Goal: Information Seeking & Learning: Understand process/instructions

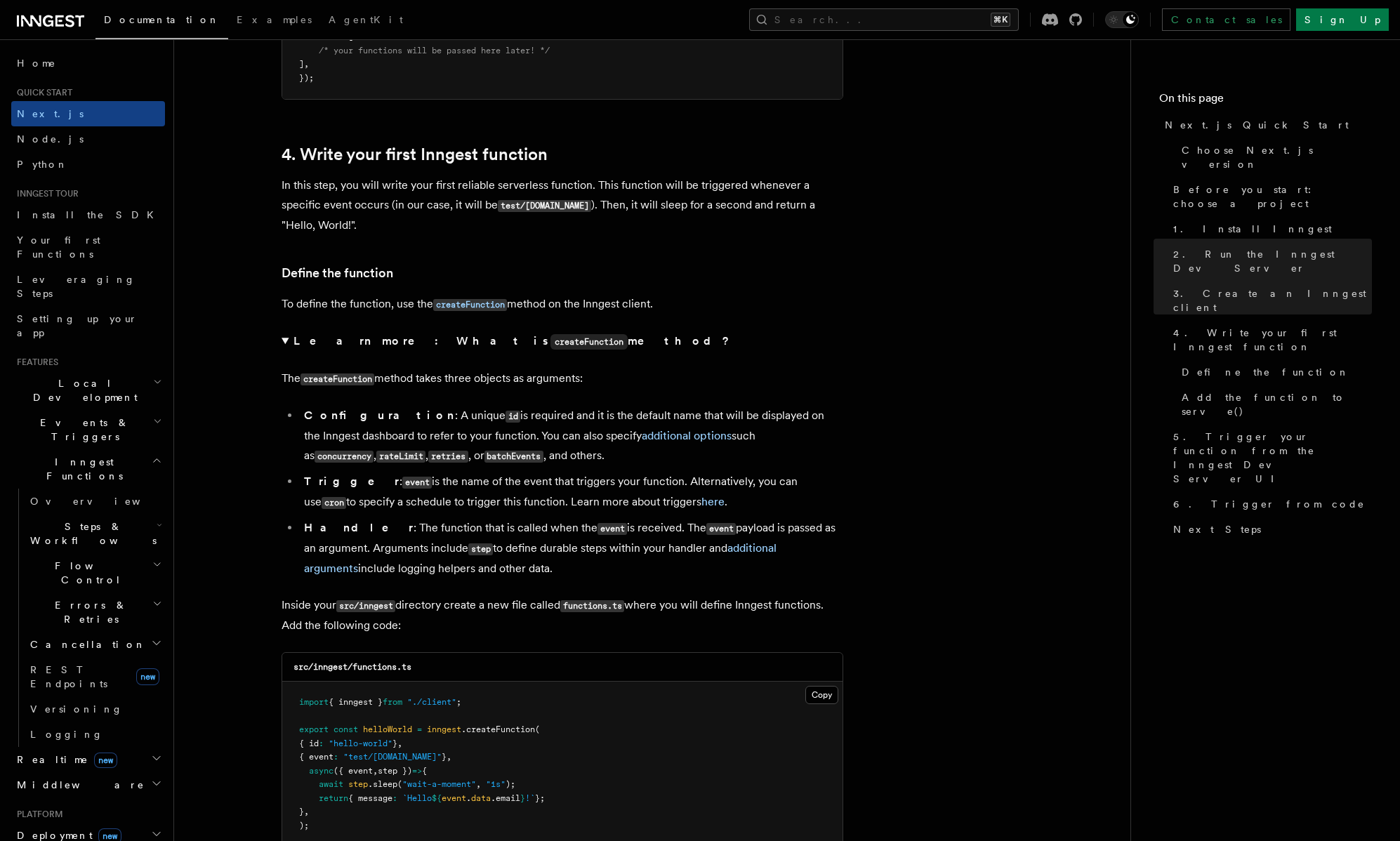
scroll to position [2179, 0]
drag, startPoint x: 532, startPoint y: 389, endPoint x: 532, endPoint y: 574, distance: 185.0
click at [532, 574] on details "Learn more: What is createFunction method? The createFunction method takes thre…" at bounding box center [562, 454] width 562 height 247
click at [532, 574] on li "Handler : The function that is called when the event is received. The event pay…" at bounding box center [571, 546] width 544 height 60
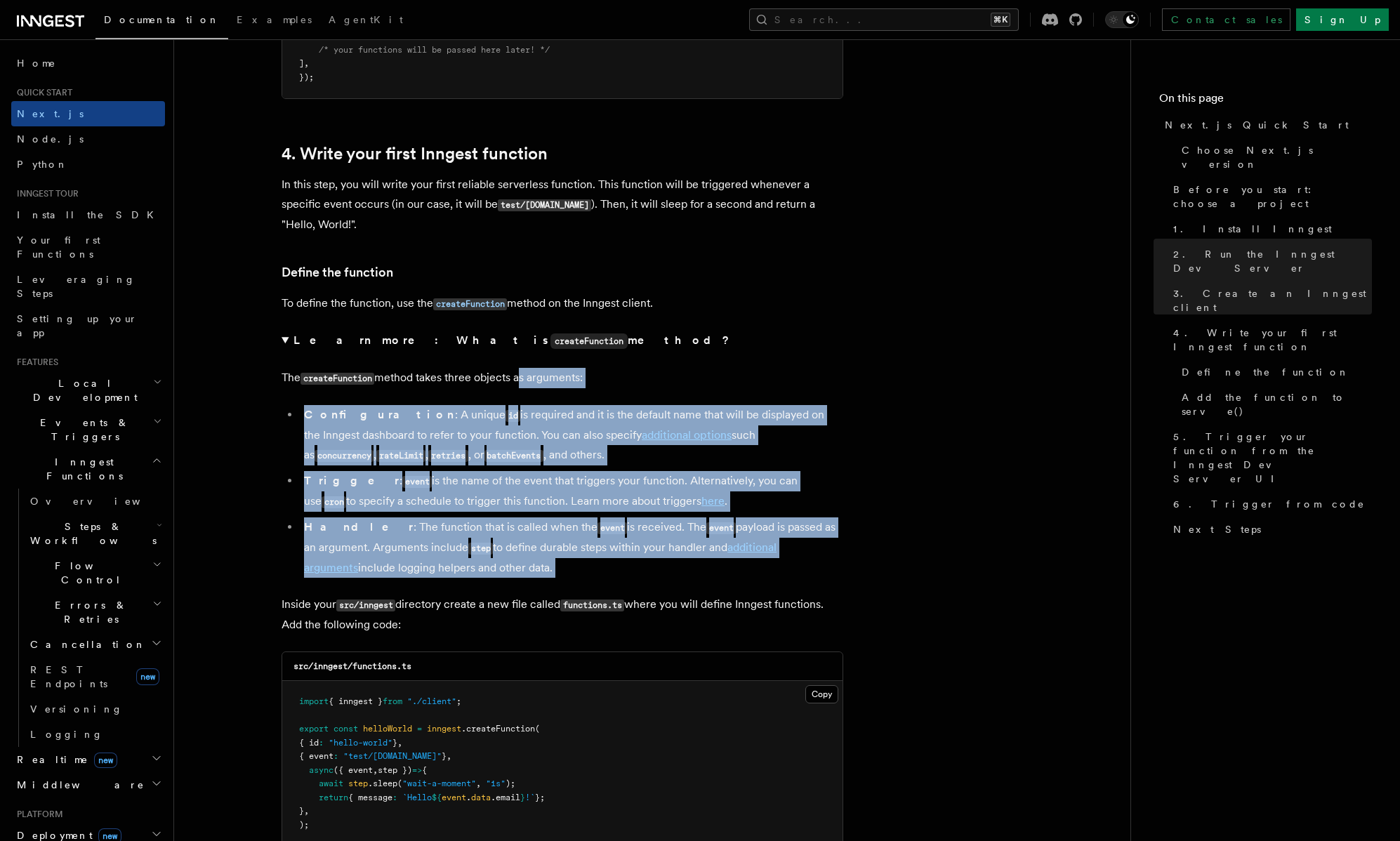
drag, startPoint x: 532, startPoint y: 574, endPoint x: 523, endPoint y: 388, distance: 186.2
click at [523, 388] on details "Learn more: What is createFunction method? The createFunction method takes thre…" at bounding box center [562, 454] width 562 height 247
click at [523, 388] on p "The createFunction method takes three objects as arguments:" at bounding box center [562, 378] width 562 height 20
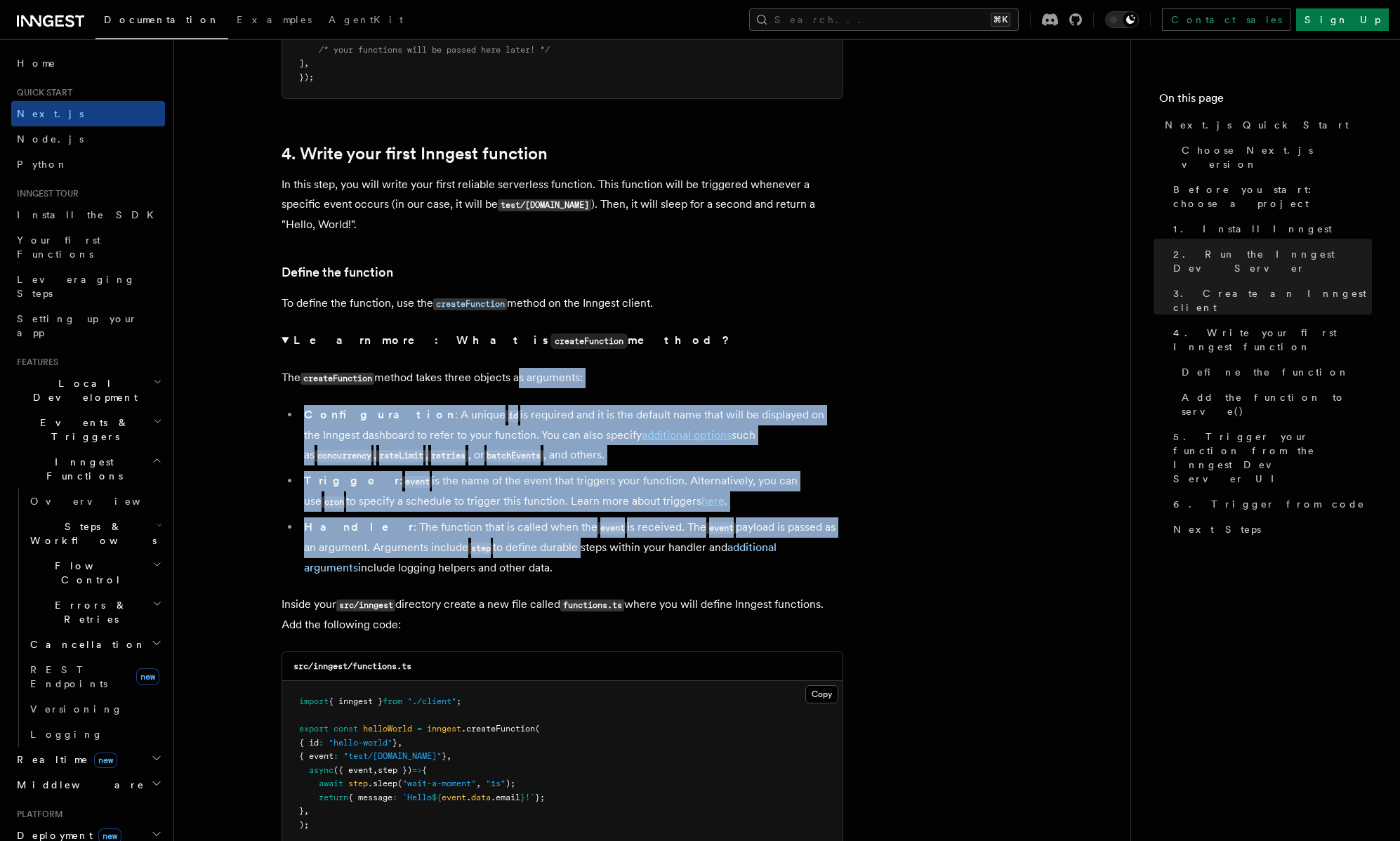
drag, startPoint x: 523, startPoint y: 388, endPoint x: 544, endPoint y: 563, distance: 176.3
click at [544, 563] on details "Learn more: What is createFunction method? The createFunction method takes thre…" at bounding box center [562, 454] width 562 height 247
click at [544, 563] on li "Handler : The function that is called when the event is received. The event pay…" at bounding box center [571, 546] width 544 height 60
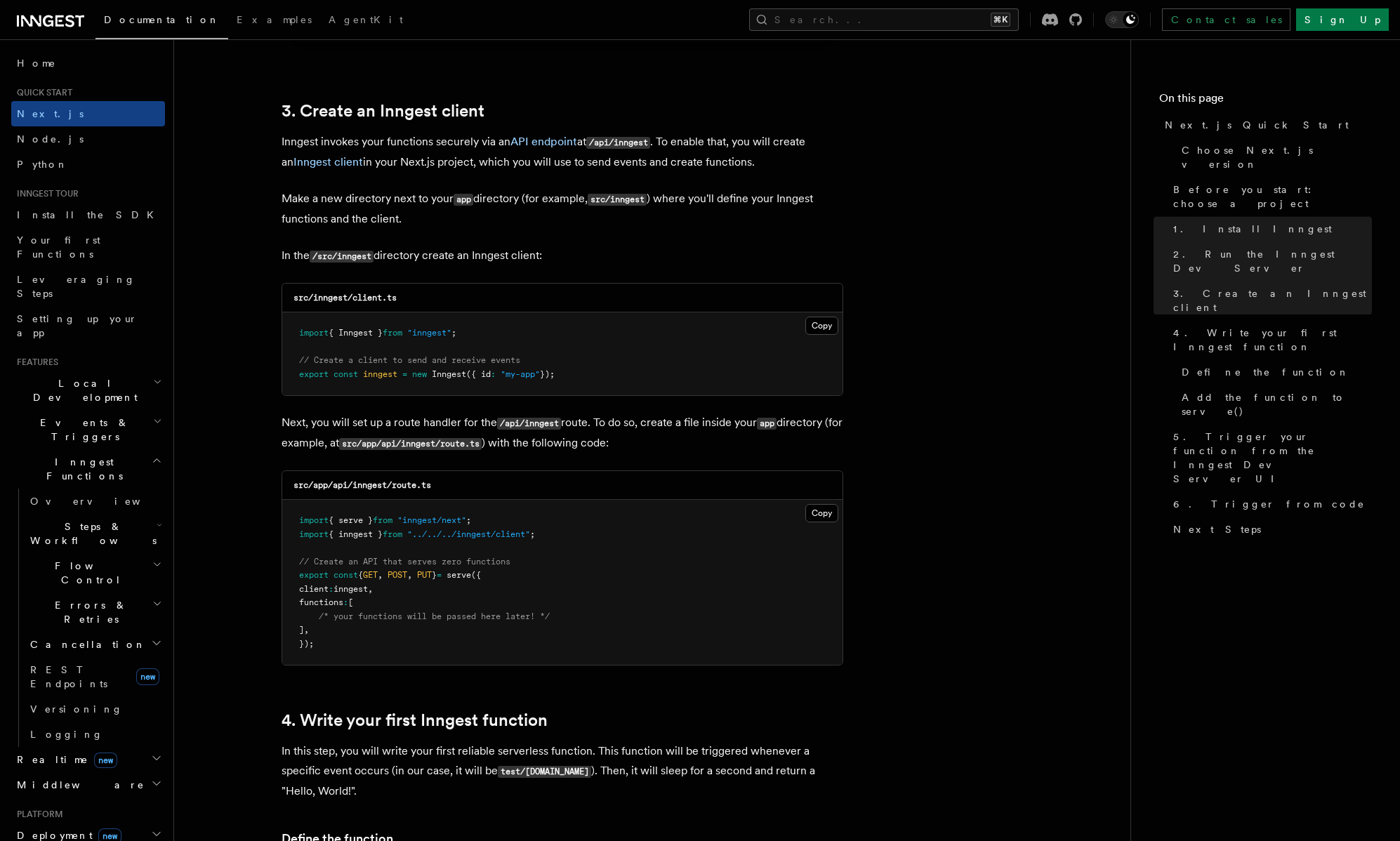
scroll to position [2199, 0]
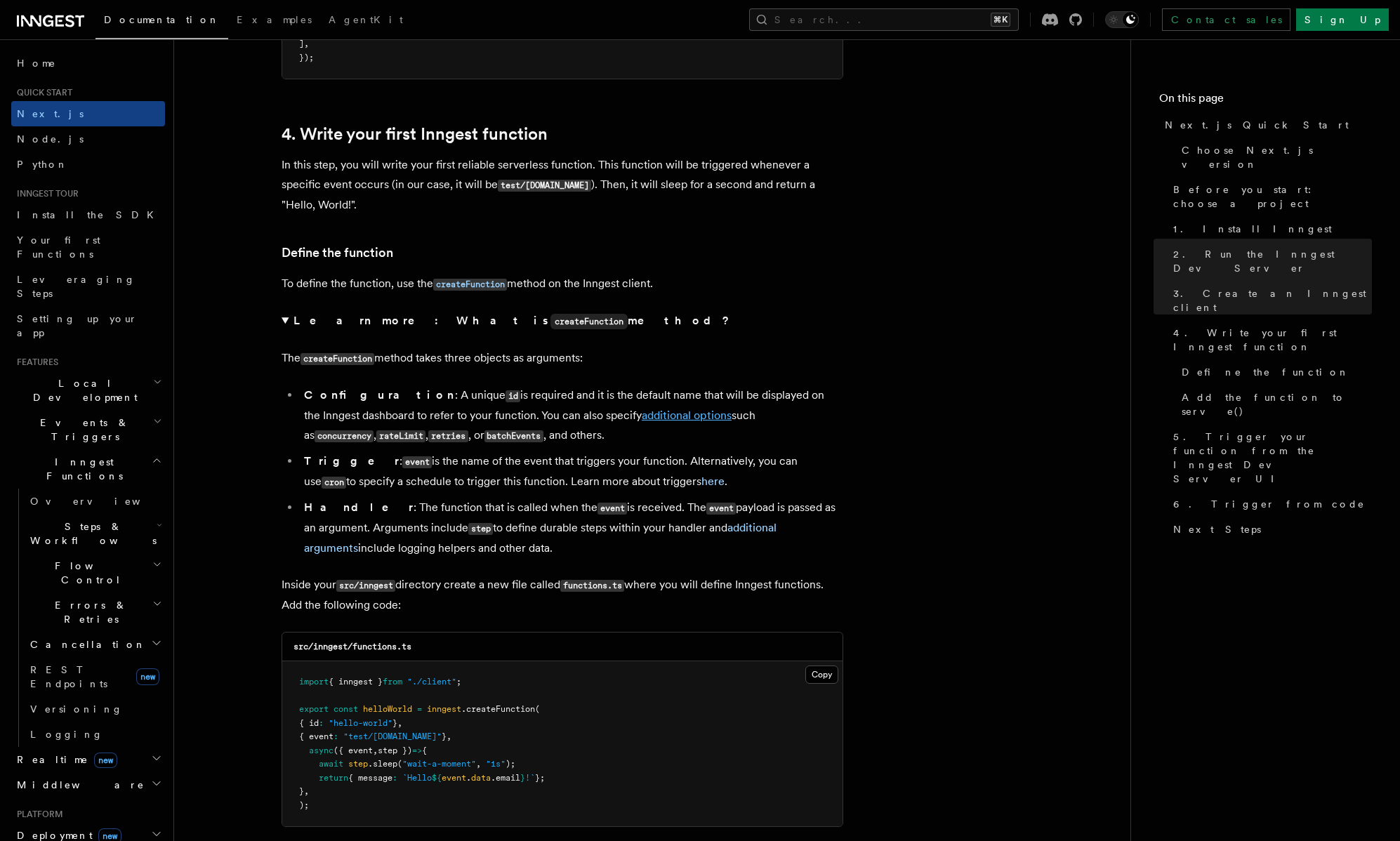
click at [653, 421] on link "additional options" at bounding box center [687, 415] width 90 height 13
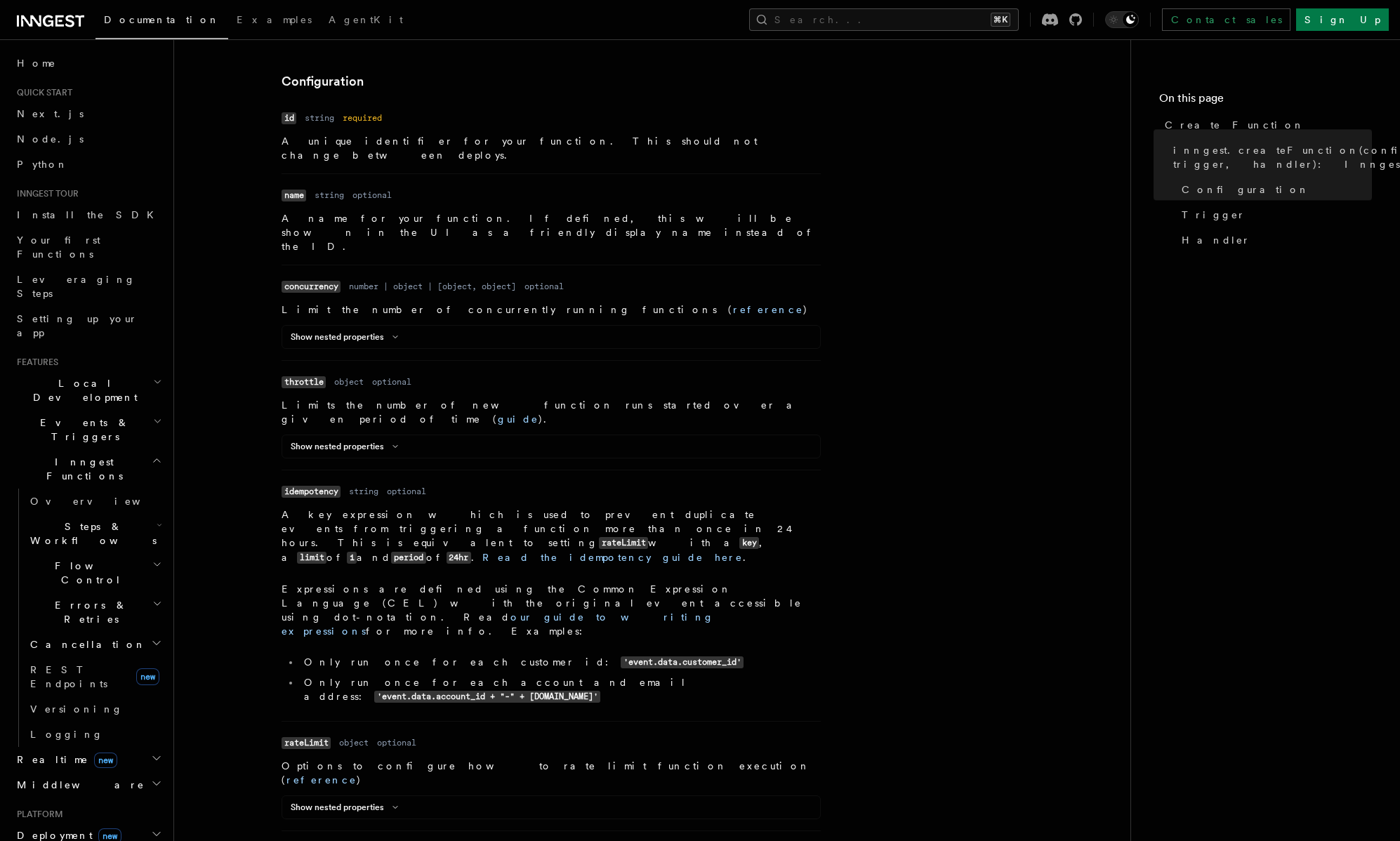
scroll to position [427, 0]
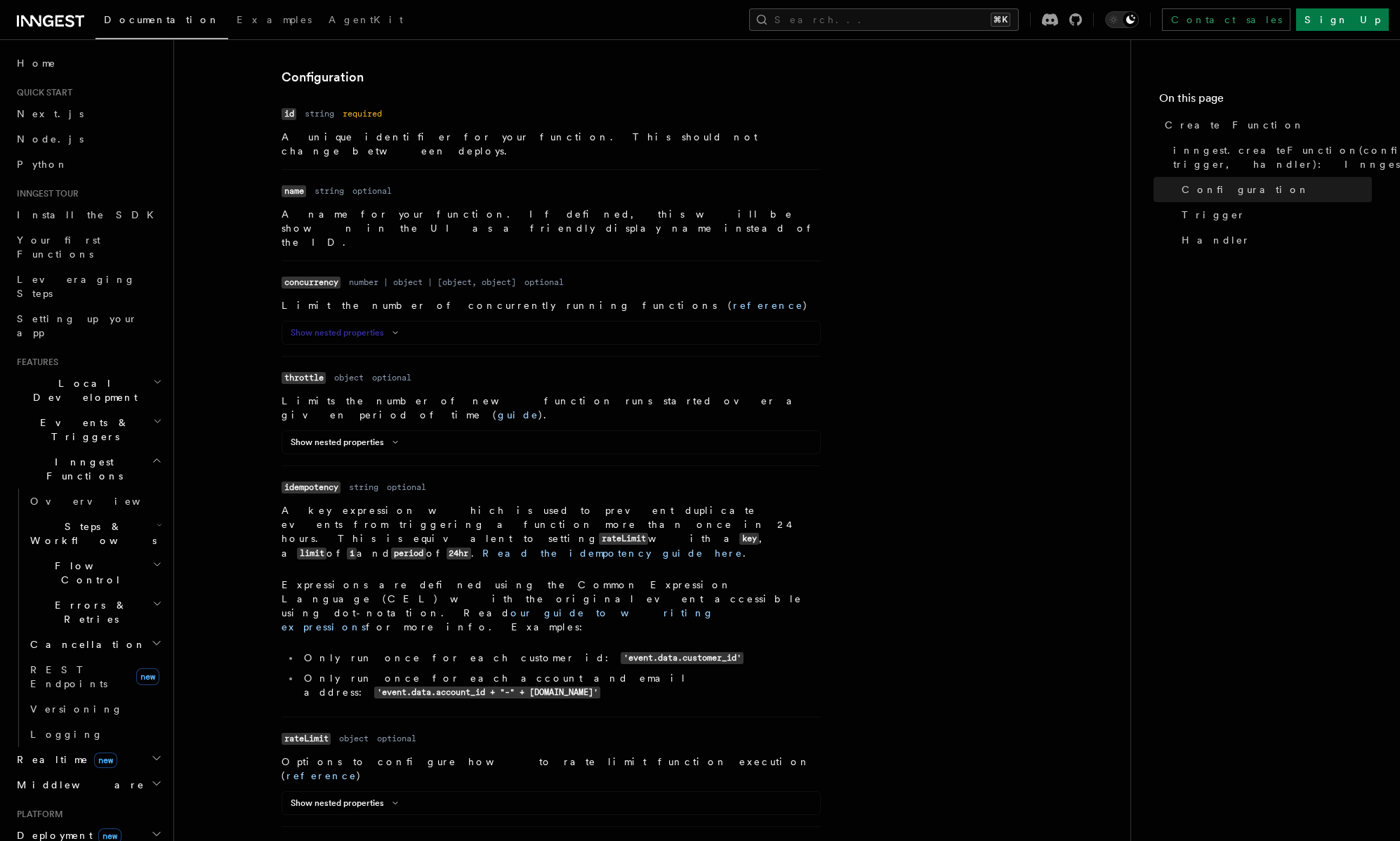
click at [377, 327] on button "Show nested properties" at bounding box center [347, 333] width 113 height 11
